Goal: Transaction & Acquisition: Book appointment/travel/reservation

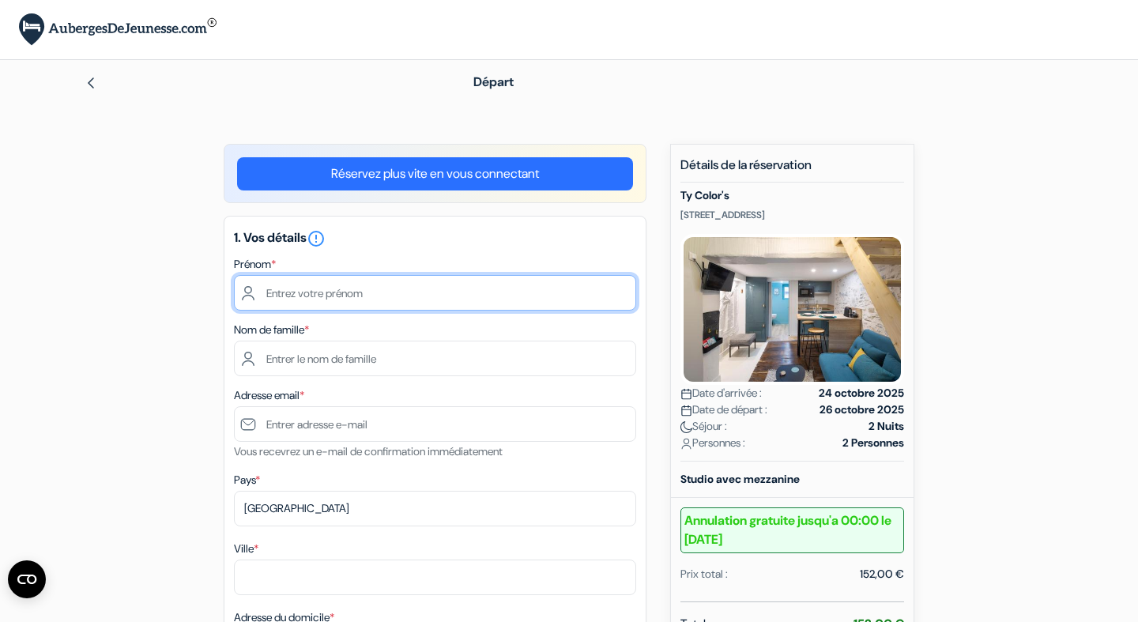
click at [523, 299] on input "text" at bounding box center [435, 293] width 402 height 36
type input "[PERSON_NAME]"
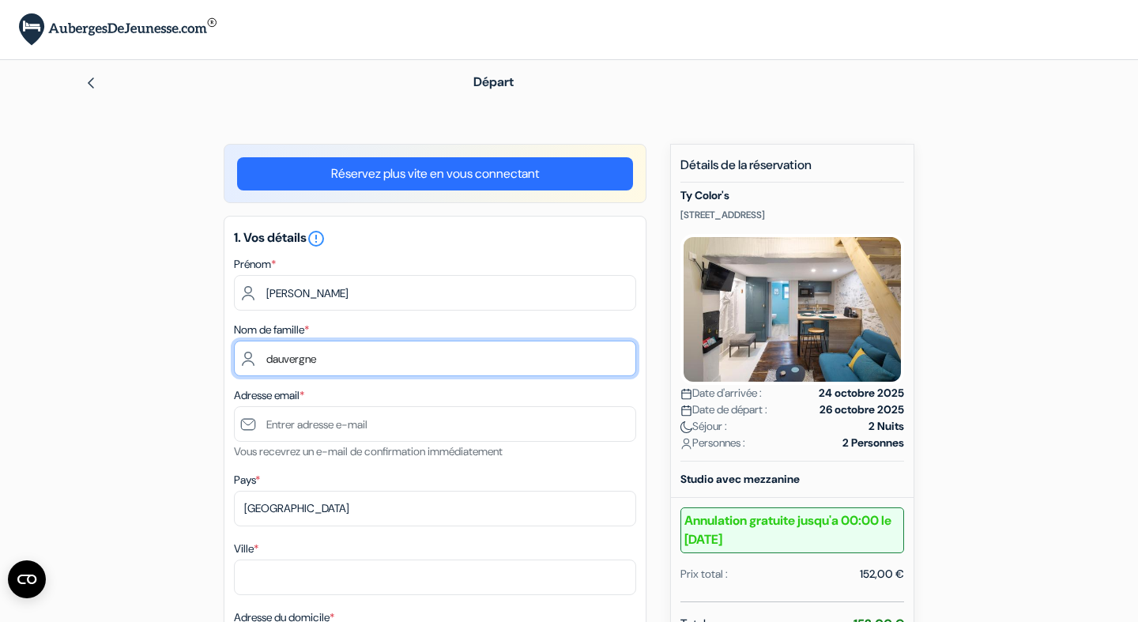
type input "dauvergne"
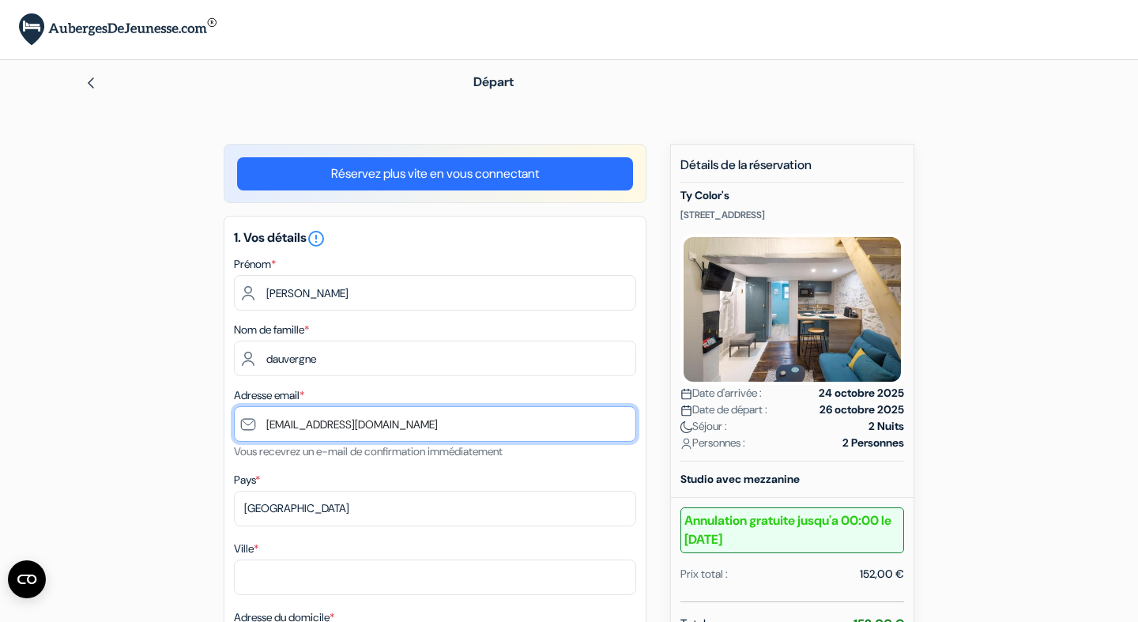
type input "[EMAIL_ADDRESS][DOMAIN_NAME]"
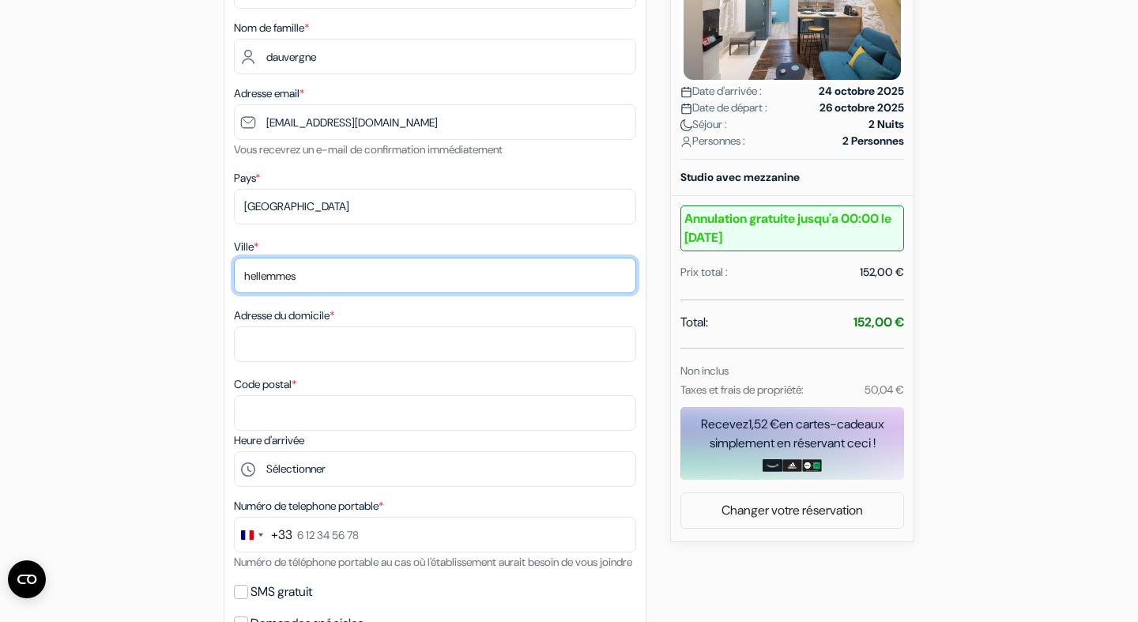
scroll to position [316, 0]
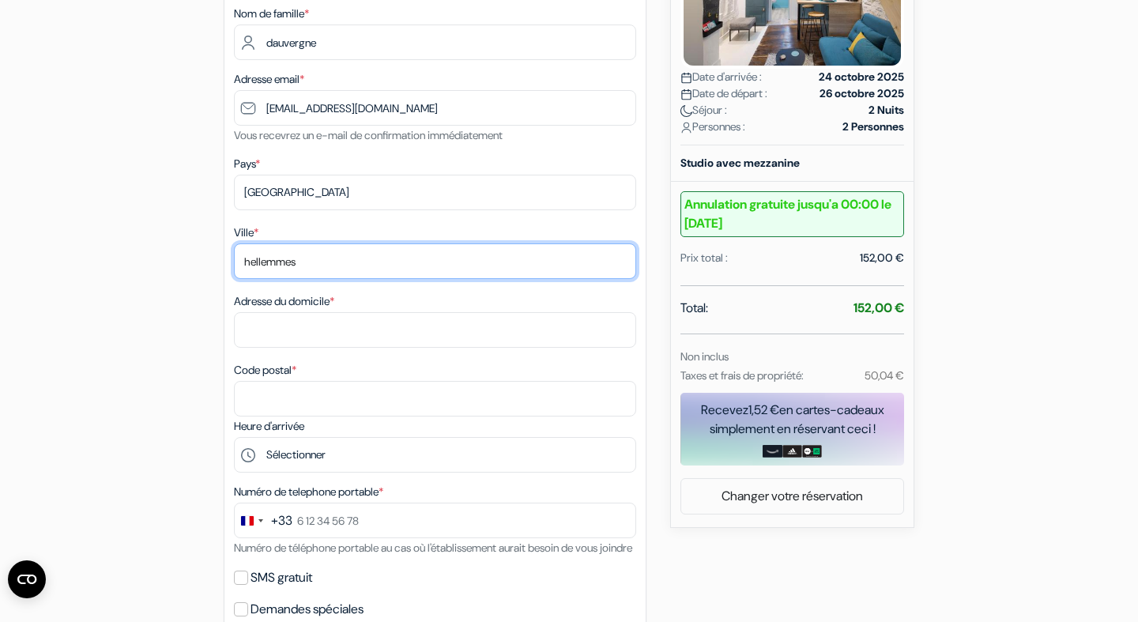
type input "hellemmes"
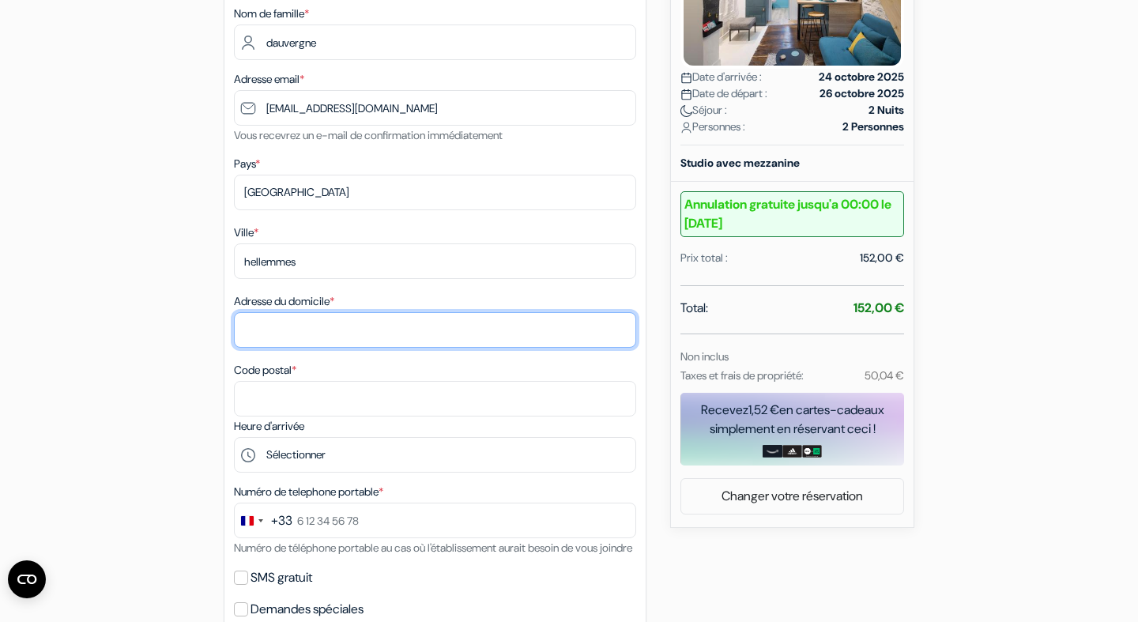
click at [404, 323] on input "Adresse du domicile *" at bounding box center [435, 330] width 402 height 36
type input "[STREET_ADDRESS][PERSON_NAME]"
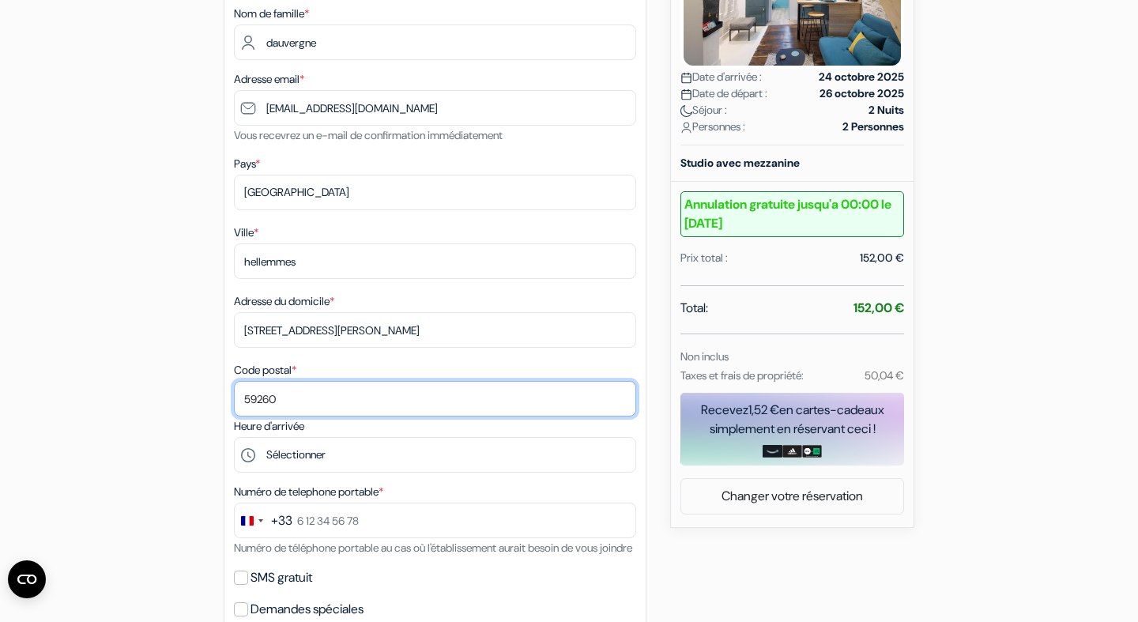
type input "59260"
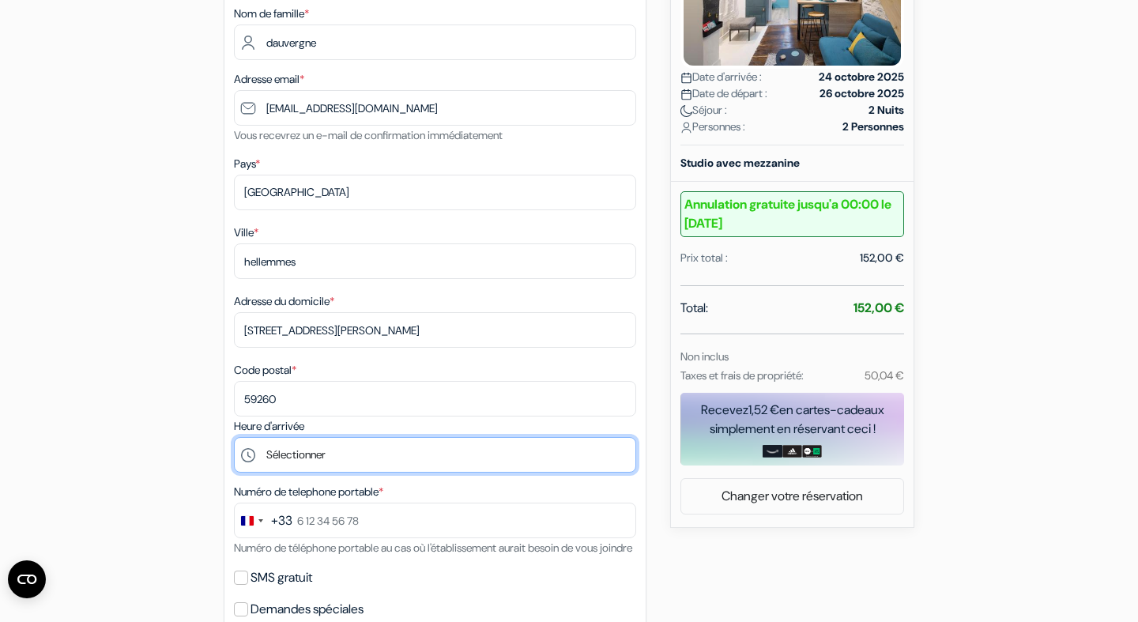
select select "22"
click option "22:00" at bounding box center [0, 0] width 0 height 0
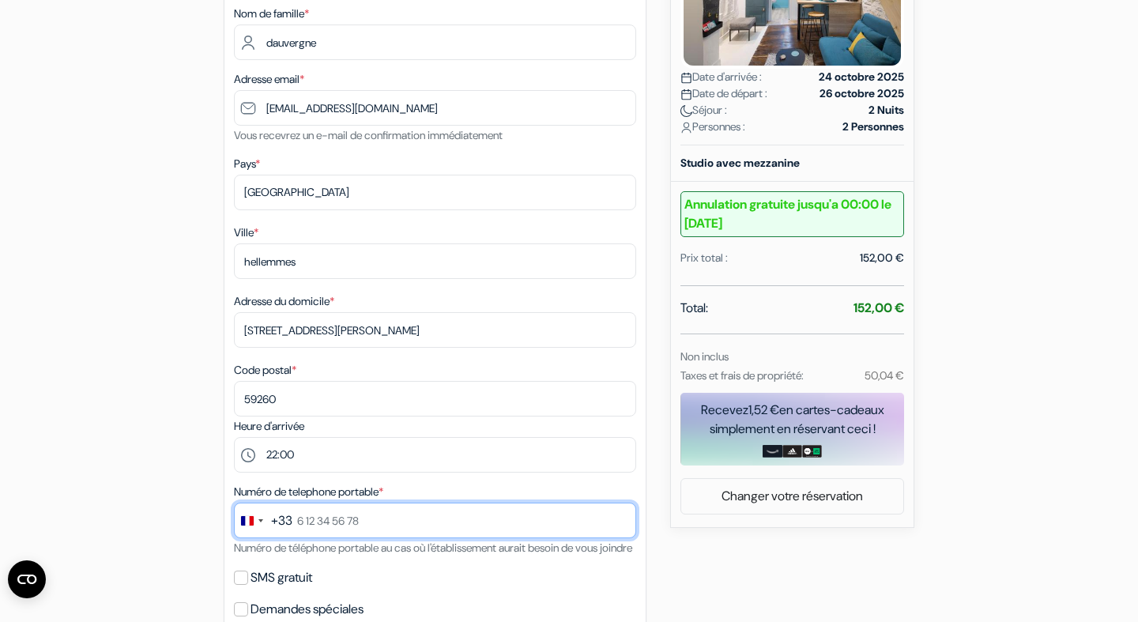
click at [323, 526] on input "text" at bounding box center [435, 521] width 402 height 36
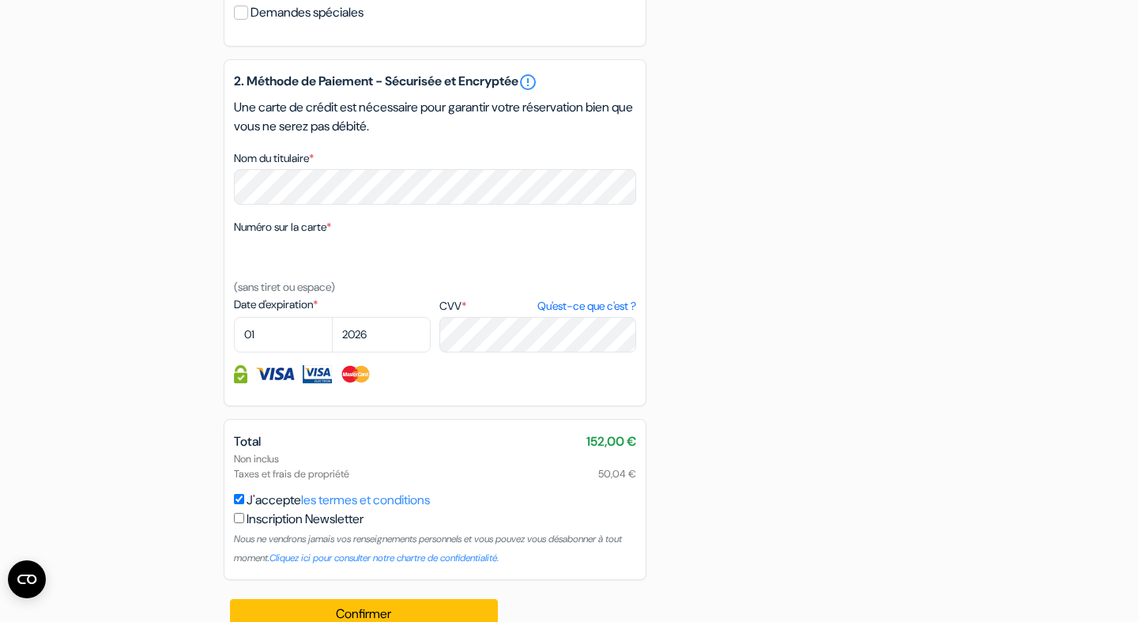
scroll to position [911, 0]
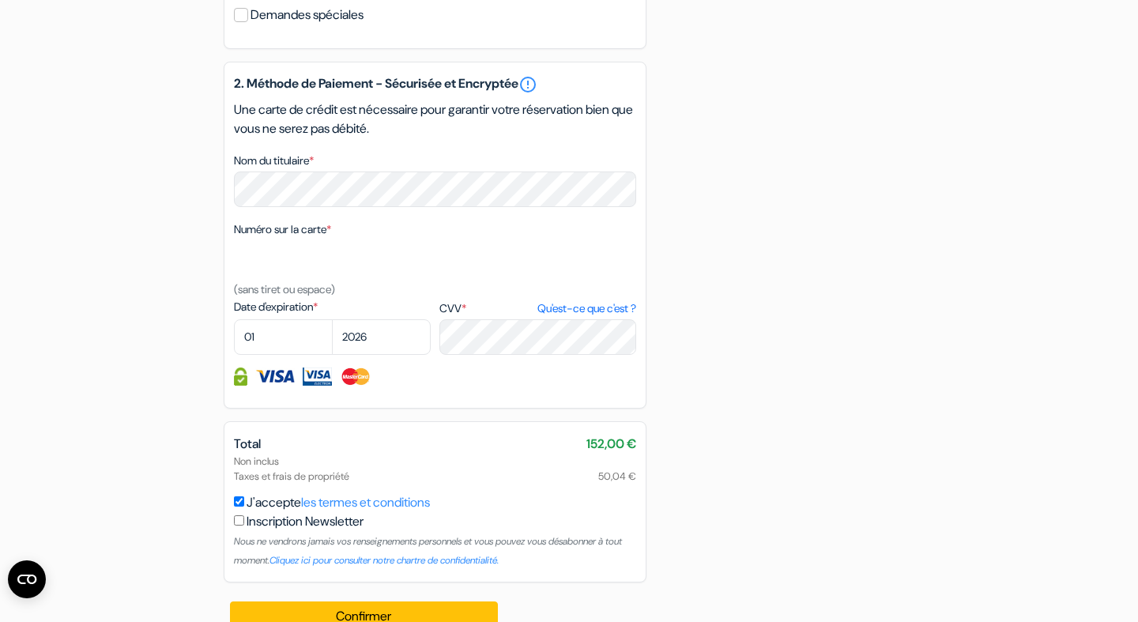
type input "6 81 48 36 10"
